Goal: Task Accomplishment & Management: Use online tool/utility

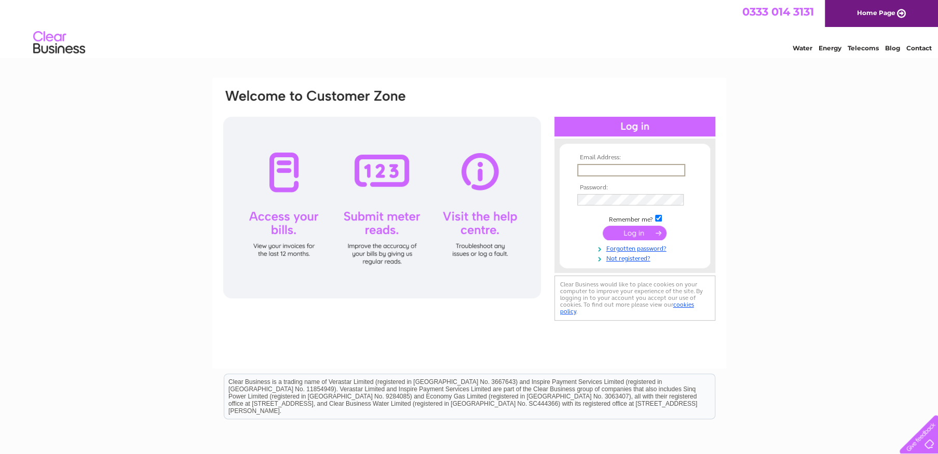
click at [594, 170] on input "text" at bounding box center [631, 170] width 108 height 12
type input "info@eastanglianaccess.co.uk"
click at [637, 235] on input "submit" at bounding box center [635, 232] width 64 height 15
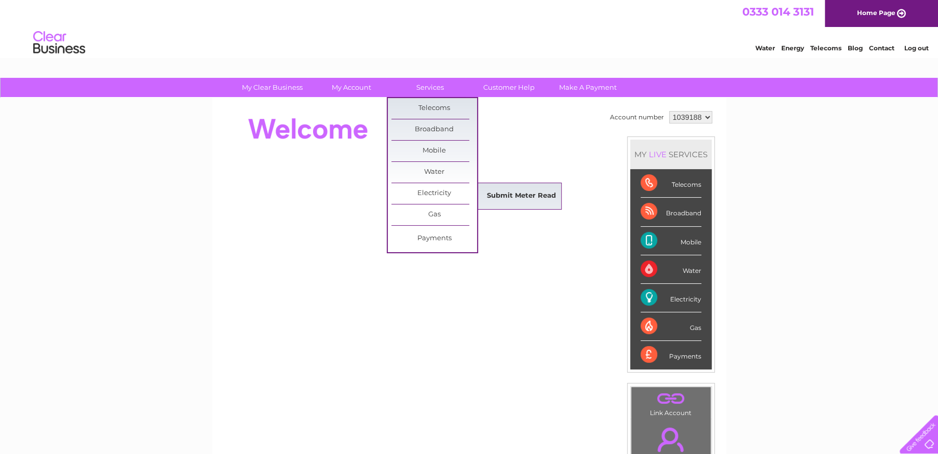
click at [525, 193] on link "Submit Meter Read" at bounding box center [522, 196] width 86 height 21
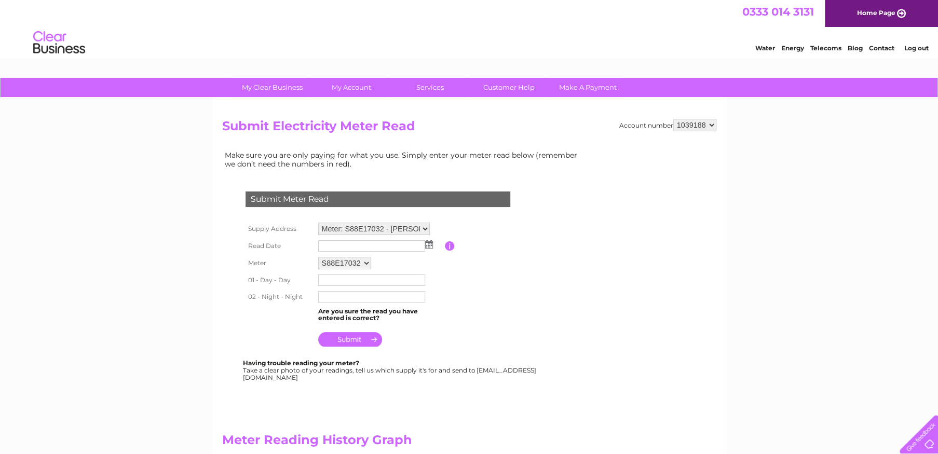
click at [428, 247] on img at bounding box center [429, 244] width 8 height 8
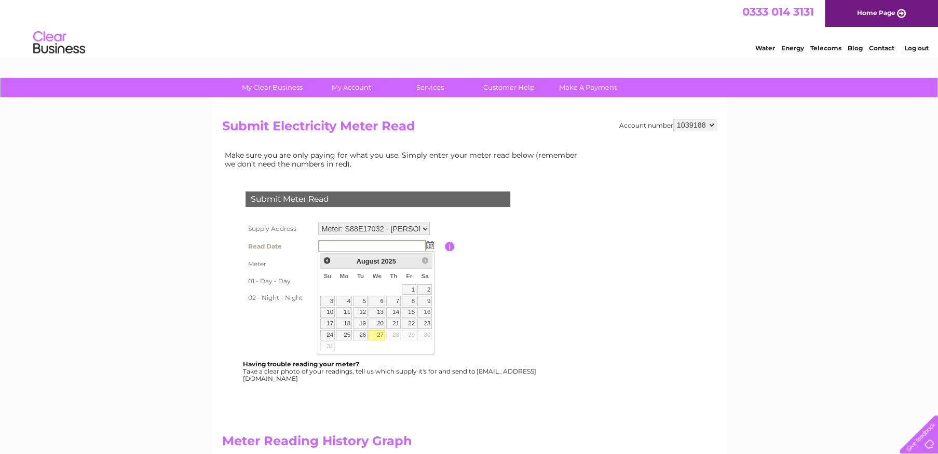
click at [378, 331] on link "27" at bounding box center [377, 335] width 17 height 10
type input "2025/08/27"
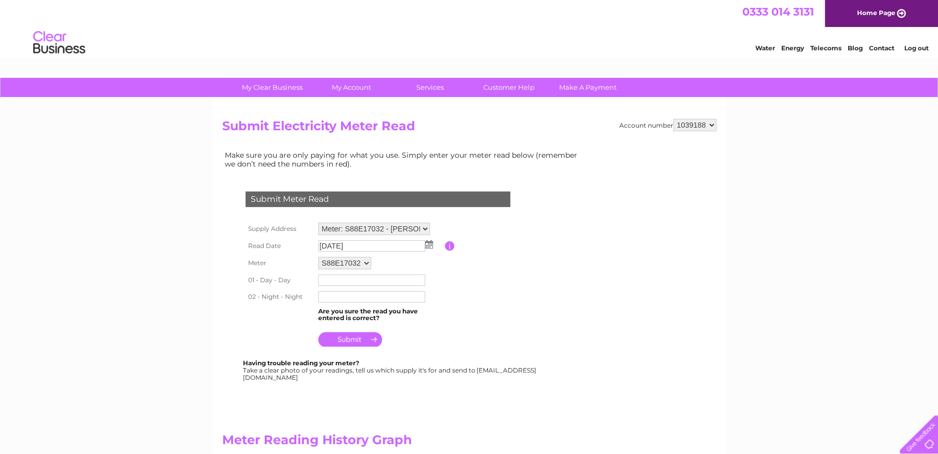
click at [323, 277] on input "text" at bounding box center [371, 280] width 107 height 11
type input "81790"
click at [344, 299] on input "text" at bounding box center [372, 297] width 108 height 12
type input "54480"
click at [350, 341] on input "submit" at bounding box center [350, 339] width 64 height 15
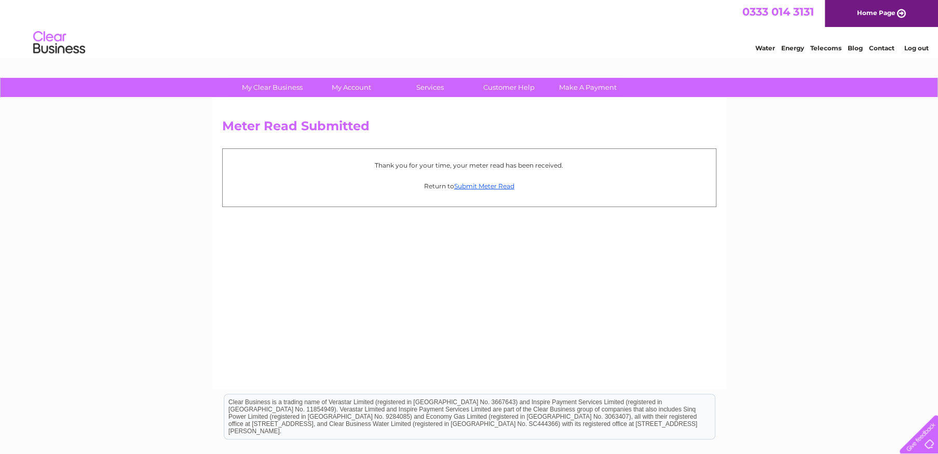
click at [915, 49] on link "Log out" at bounding box center [916, 48] width 24 height 8
